Goal: Transaction & Acquisition: Purchase product/service

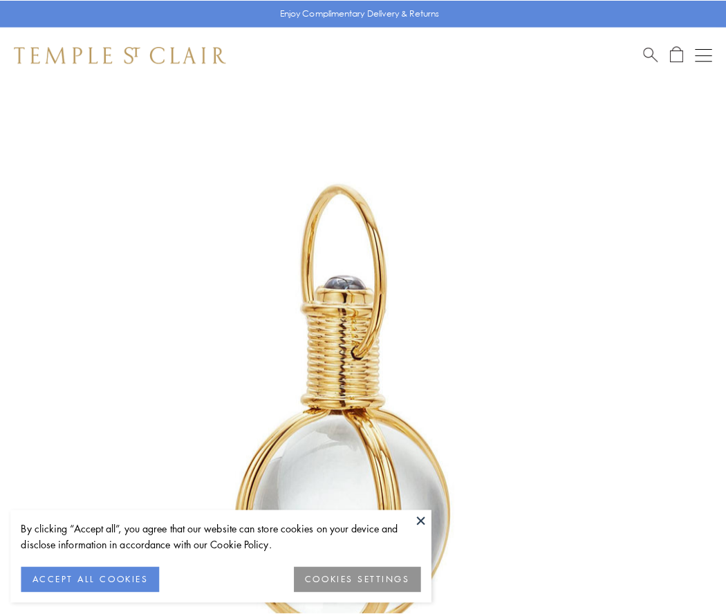
scroll to position [361, 0]
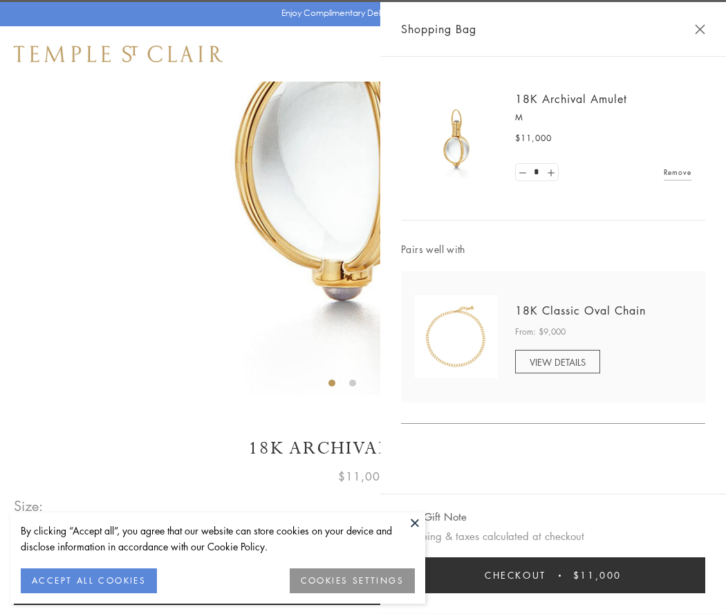
click at [553, 575] on button "Checkout $11,000" at bounding box center [553, 575] width 304 height 36
